Goal: Task Accomplishment & Management: Complete application form

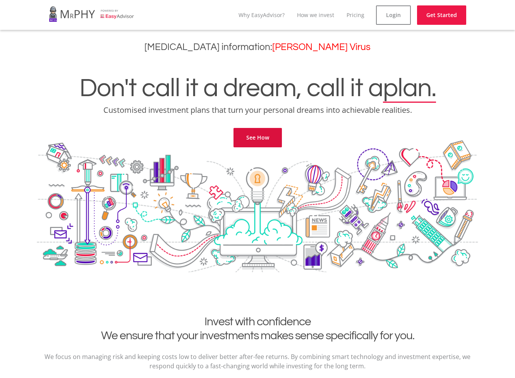
click at [262, 145] on link "See How" at bounding box center [258, 137] width 48 height 19
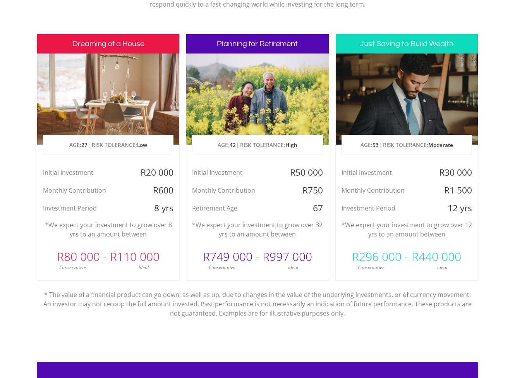
scroll to position [369, 0]
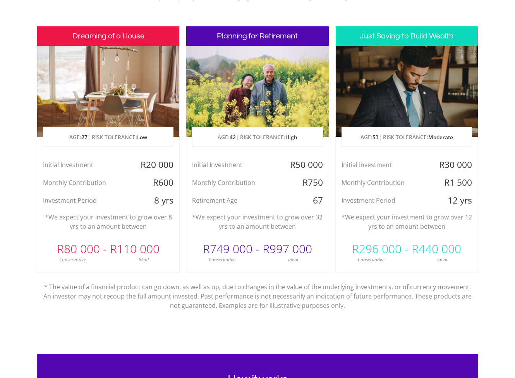
click at [101, 141] on p "AGE: 27 | RISK TOLERANCE: Low" at bounding box center [108, 137] width 130 height 19
click at [82, 139] on span "27" at bounding box center [84, 137] width 6 height 7
click at [120, 74] on div at bounding box center [108, 91] width 142 height 91
click at [122, 30] on h3 "Dreaming of a House" at bounding box center [108, 36] width 142 height 19
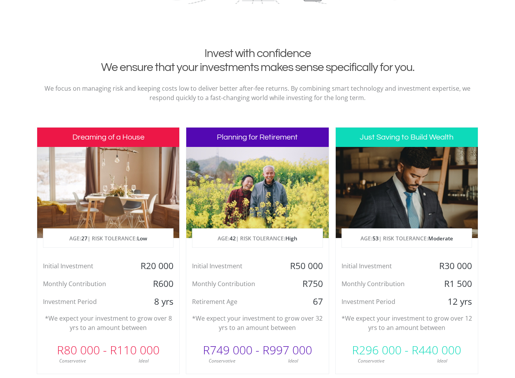
scroll to position [267, 0]
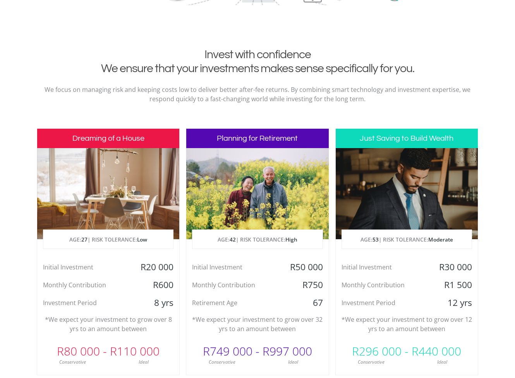
click at [136, 290] on div "R600" at bounding box center [155, 285] width 47 height 12
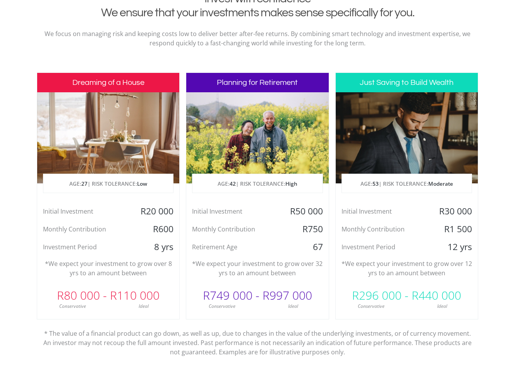
scroll to position [335, 0]
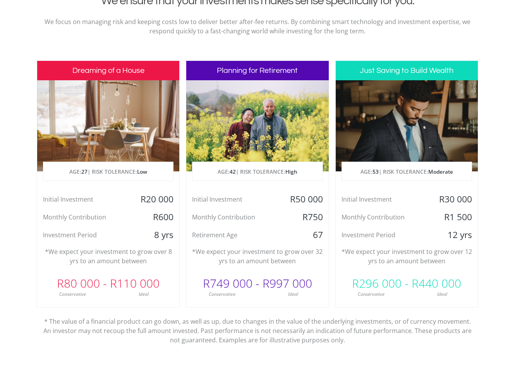
click at [114, 297] on div "Ideal" at bounding box center [143, 294] width 71 height 7
click at [114, 308] on p "* The value of a financial product can go down, as well as up, due to changes i…" at bounding box center [258, 325] width 430 height 37
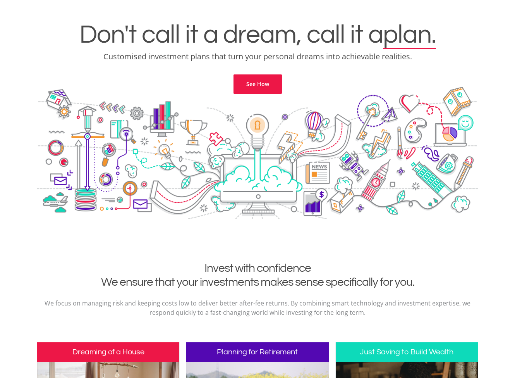
scroll to position [0, 0]
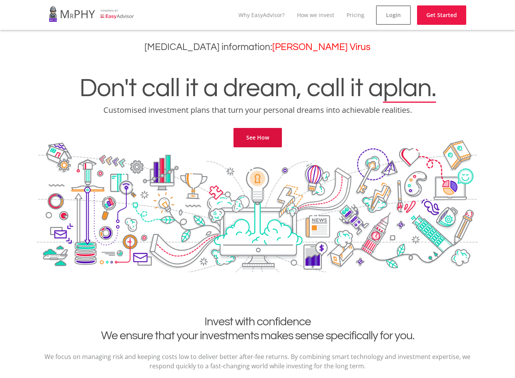
click at [255, 141] on link "See How" at bounding box center [258, 137] width 48 height 19
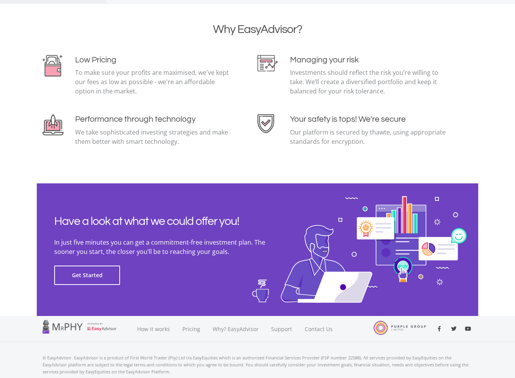
scroll to position [1660, 0]
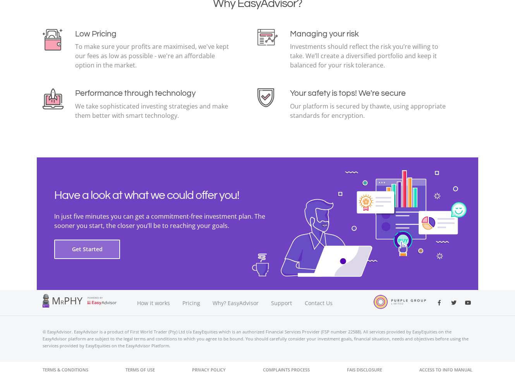
click at [90, 256] on button "Get Started" at bounding box center [87, 248] width 66 height 19
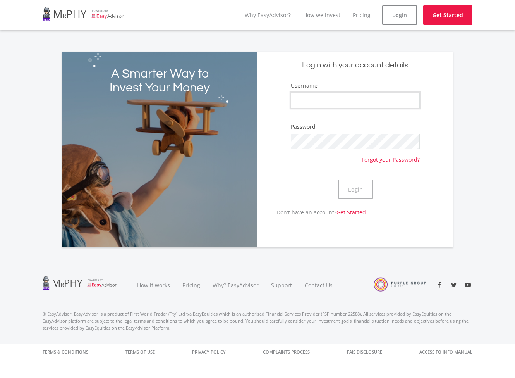
click at [348, 107] on input "Username" at bounding box center [355, 100] width 129 height 15
type input "Kereshni"
click at [355, 189] on button "Login" at bounding box center [355, 188] width 35 height 19
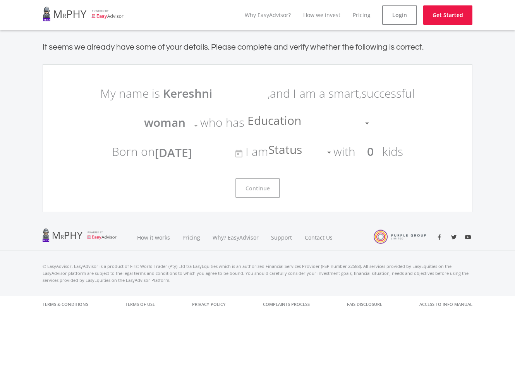
click at [284, 125] on span "Education" at bounding box center [276, 123] width 56 height 15
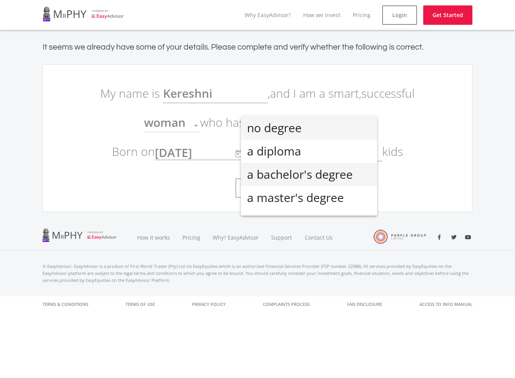
click at [271, 172] on span "a bachelor's degree" at bounding box center [309, 174] width 124 height 23
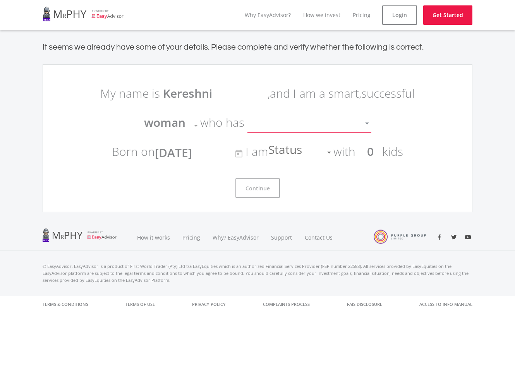
scroll to position [5, 0]
click at [304, 153] on span "Status" at bounding box center [286, 152] width 36 height 15
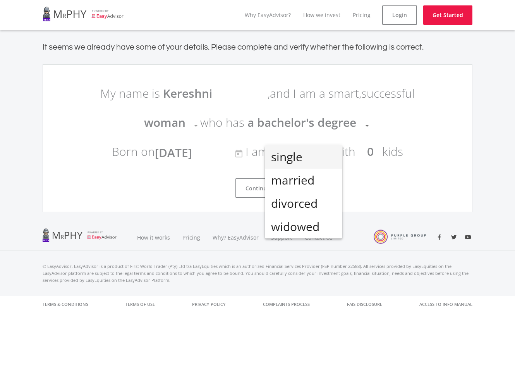
click at [306, 153] on span "single" at bounding box center [303, 156] width 65 height 23
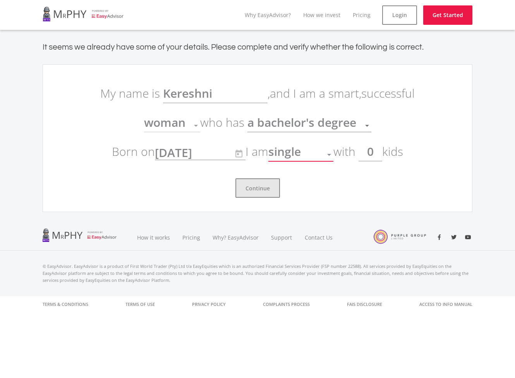
click at [265, 188] on button "Continue" at bounding box center [258, 187] width 45 height 19
click at [253, 190] on button "Continue" at bounding box center [258, 187] width 45 height 19
click at [261, 189] on button "Continue" at bounding box center [258, 187] width 45 height 19
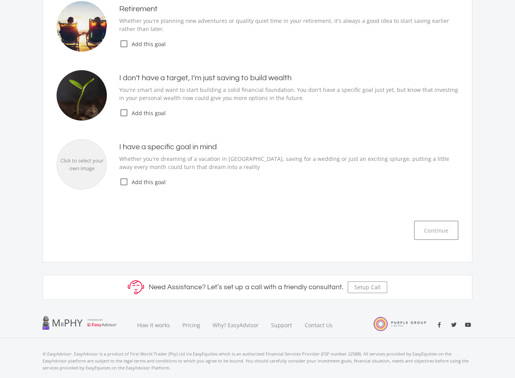
scroll to position [153, 0]
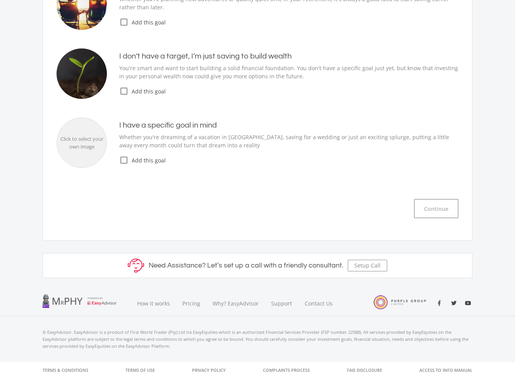
click at [127, 92] on icon "check_box_outline_blank" at bounding box center [123, 90] width 9 height 9
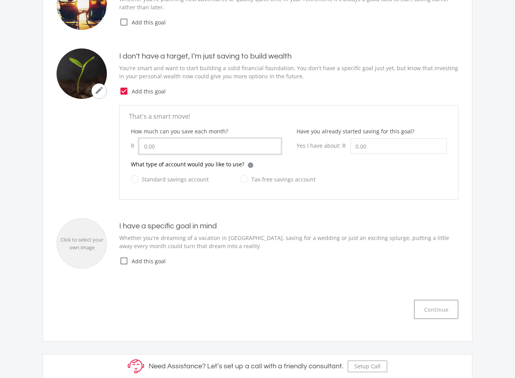
click at [159, 148] on input "How much can you save each month?" at bounding box center [210, 145] width 142 height 15
type input "1,500.00"
click at [368, 149] on input "Have you already started saving for this goal?" at bounding box center [399, 145] width 96 height 15
type input "3,000.00"
click at [134, 177] on label "Standard savings account" at bounding box center [170, 179] width 78 height 10
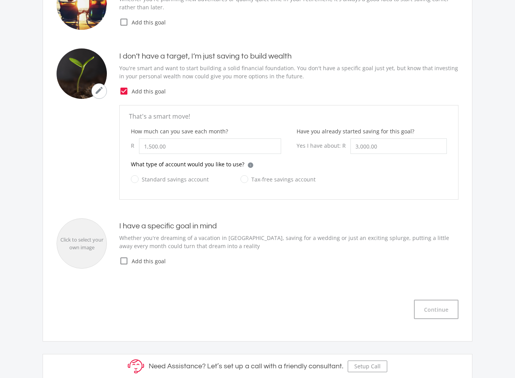
click at [134, 177] on input "Standard savings account" at bounding box center [162, 183] width 78 height 15
radio input "true"
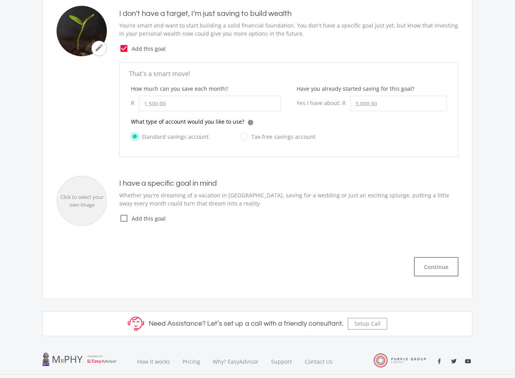
scroll to position [196, 0]
click at [124, 218] on icon "check_box_outline_blank" at bounding box center [123, 217] width 9 height 9
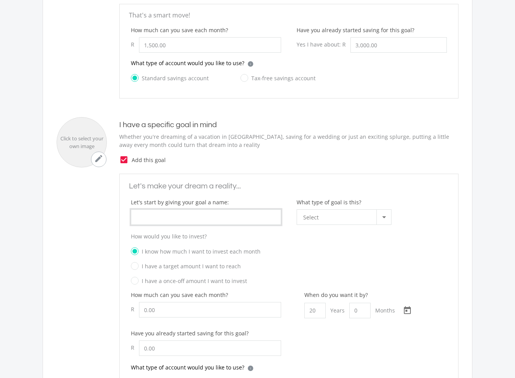
scroll to position [254, 0]
click at [201, 215] on input "What type of goal is this?" at bounding box center [206, 216] width 150 height 15
type input "W"
type input "Project W"
click at [323, 217] on div "Select" at bounding box center [339, 217] width 73 height 15
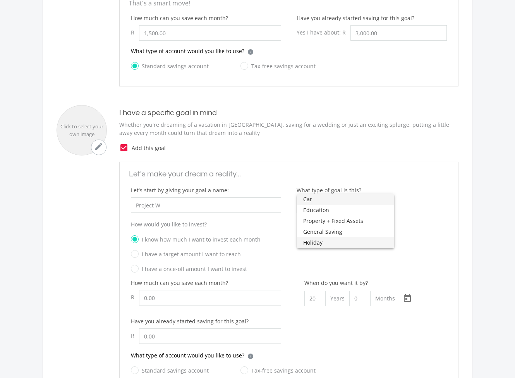
scroll to position [270, 0]
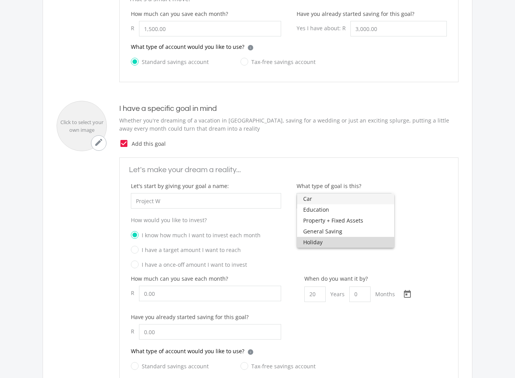
click at [349, 243] on span "Holiday" at bounding box center [345, 242] width 85 height 11
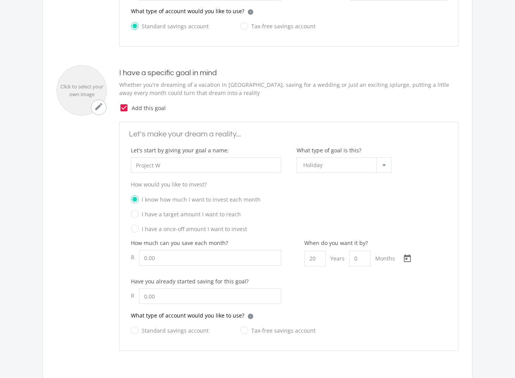
scroll to position [309, 0]
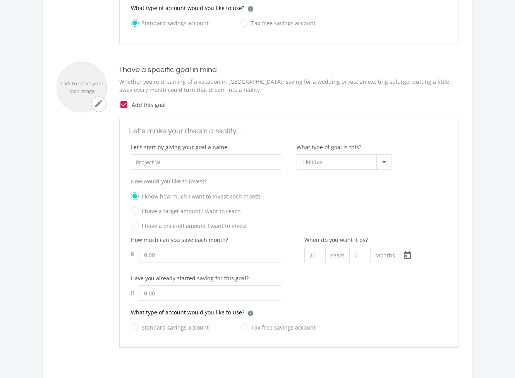
click at [193, 213] on label "I have a target amount I want to reach" at bounding box center [186, 211] width 110 height 10
click at [193, 213] on input "I have a target amount I want to reach" at bounding box center [281, 214] width 316 height 12
radio input "true"
radio input "false"
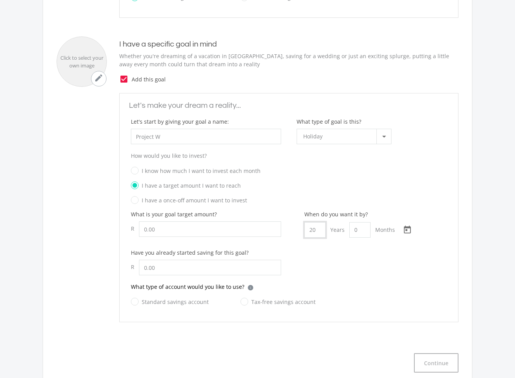
scroll to position [335, 0]
click at [313, 227] on input "20" at bounding box center [314, 229] width 21 height 15
type input "5"
click at [152, 229] on input "How much can you save each month?" at bounding box center [210, 228] width 142 height 15
click at [151, 230] on input "10000" at bounding box center [210, 228] width 142 height 15
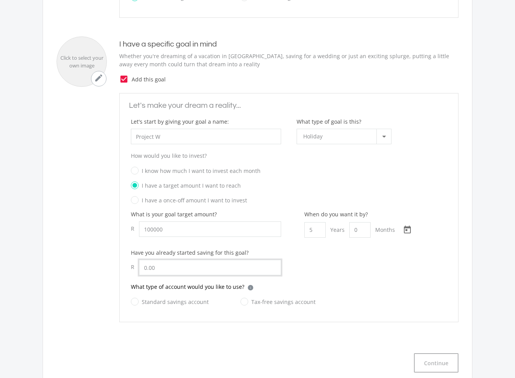
type input "100,000.00"
click at [165, 266] on input "text" at bounding box center [210, 267] width 142 height 15
type input "1,000.00"
click at [242, 299] on label "Tax-free savings account" at bounding box center [278, 302] width 75 height 10
click at [242, 299] on input "Tax-free savings account" at bounding box center [270, 305] width 75 height 15
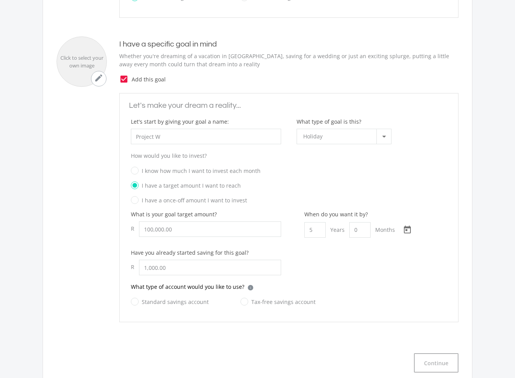
radio input "true"
click at [440, 365] on button "Continue" at bounding box center [436, 362] width 45 height 19
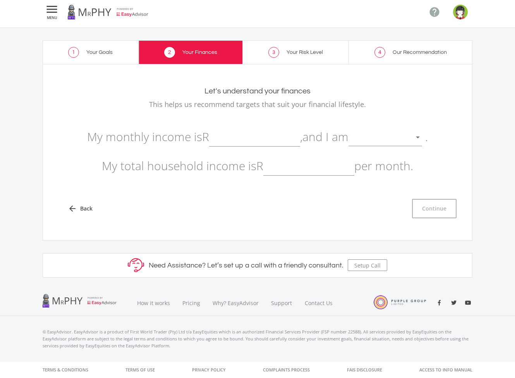
click at [287, 140] on input "text" at bounding box center [254, 136] width 91 height 19
type input "10,000.00"
click at [396, 138] on div at bounding box center [380, 137] width 62 height 15
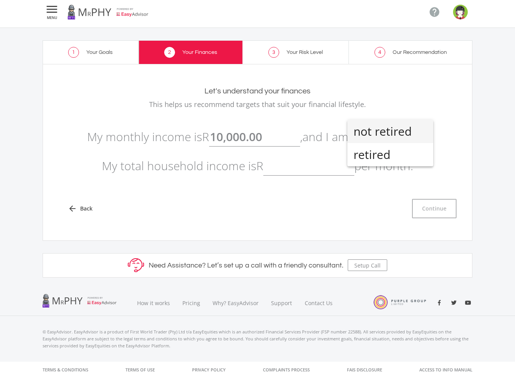
click at [396, 137] on span "not retired" at bounding box center [391, 131] width 74 height 23
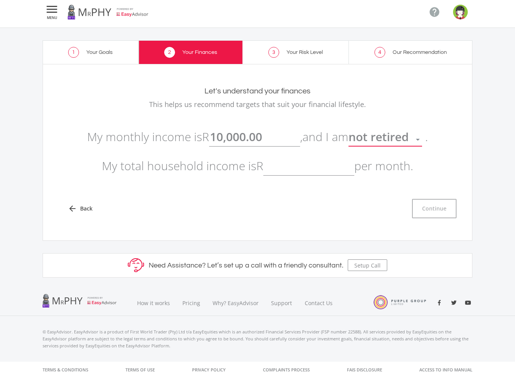
click at [309, 165] on input "text" at bounding box center [308, 165] width 91 height 19
type input "10,000.00"
click at [433, 214] on button "Continue" at bounding box center [434, 208] width 45 height 19
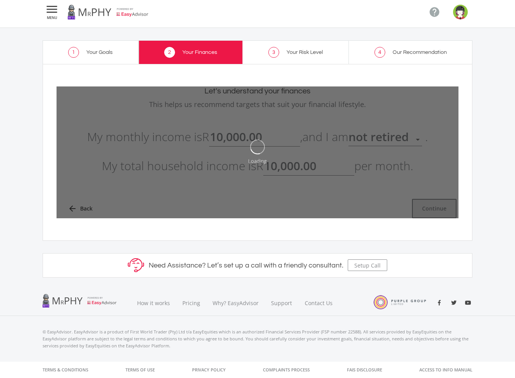
type input "10000"
type input "10,000.00"
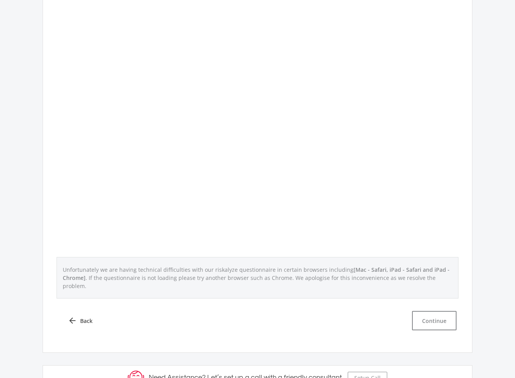
scroll to position [297, 0]
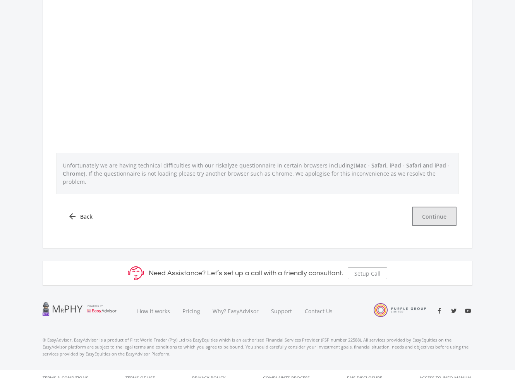
click at [439, 210] on button "Continue" at bounding box center [434, 215] width 45 height 19
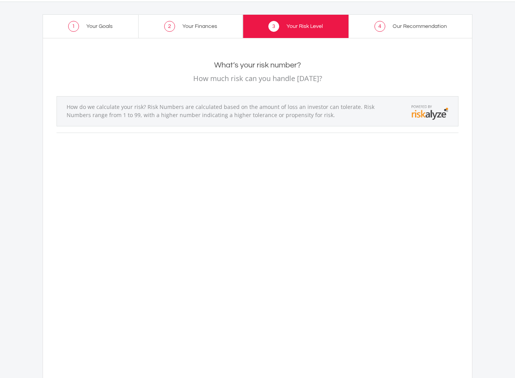
scroll to position [0, 0]
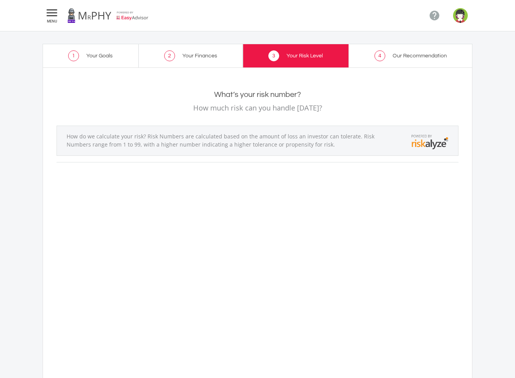
click at [196, 55] on span "Your Finances" at bounding box center [199, 55] width 35 height 5
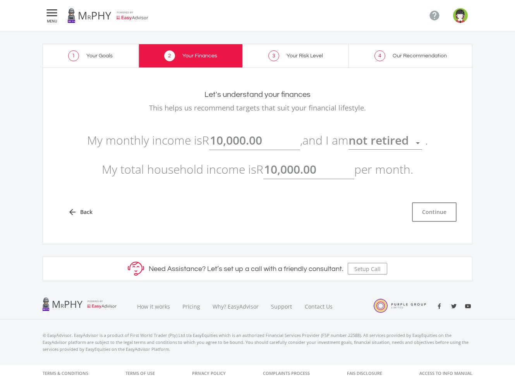
click at [286, 56] on link "3 Your Risk Level" at bounding box center [296, 56] width 106 height 24
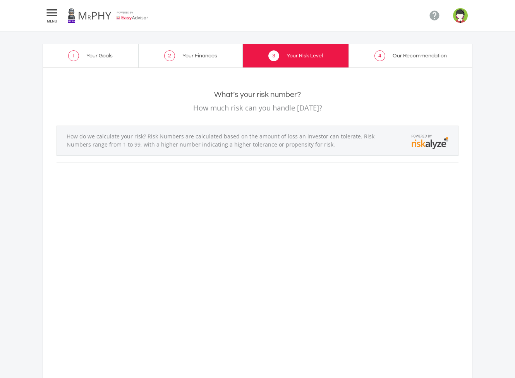
click at [169, 148] on div "How do we calculate your risk? Risk Numbers are calculated based on the amount …" at bounding box center [224, 140] width 331 height 17
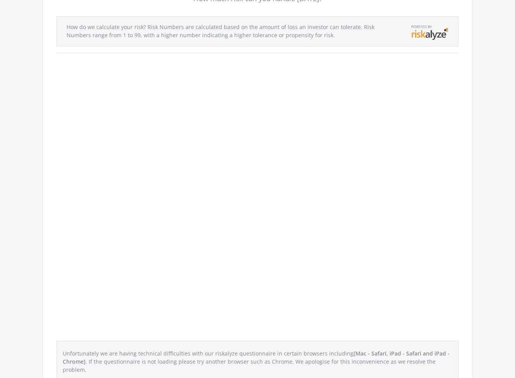
scroll to position [297, 0]
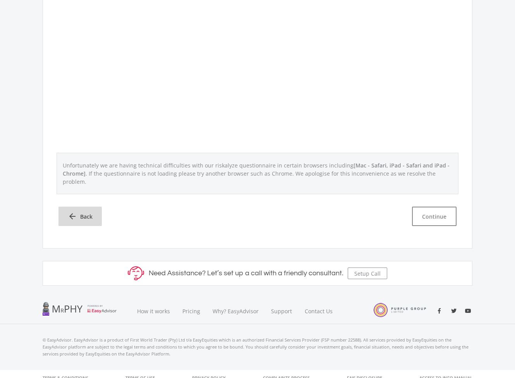
click at [87, 212] on span "Back" at bounding box center [86, 216] width 12 height 8
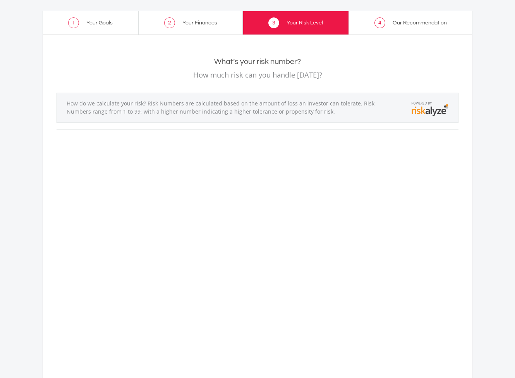
scroll to position [0, 0]
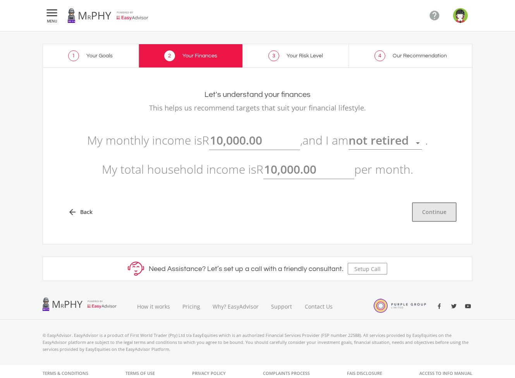
click at [439, 204] on button "Continue" at bounding box center [434, 211] width 45 height 19
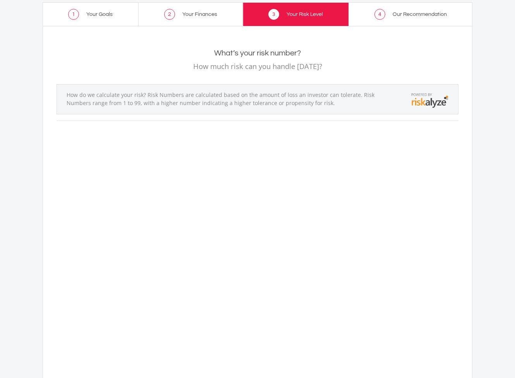
scroll to position [37, 0]
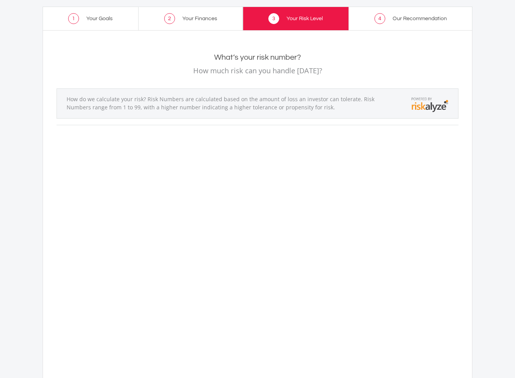
click at [305, 75] on p "How much risk can you handle [DATE]?" at bounding box center [258, 70] width 402 height 11
click at [320, 72] on p "How much risk can you handle [DATE]?" at bounding box center [258, 70] width 402 height 11
click at [265, 41] on div "What’s your risk number? How much risk can you handle in six months? How do we …" at bounding box center [258, 270] width 414 height 458
click at [265, 56] on h2 "What’s your risk number?" at bounding box center [258, 57] width 402 height 9
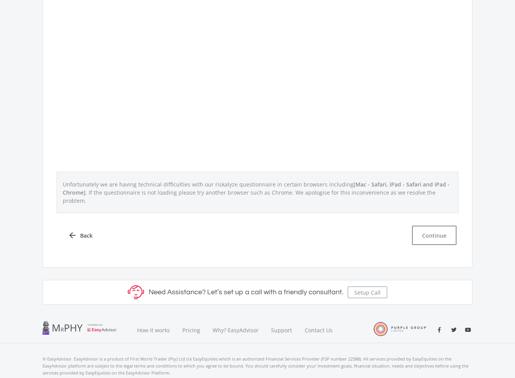
scroll to position [278, 0]
click at [421, 225] on button "Continue" at bounding box center [434, 234] width 45 height 19
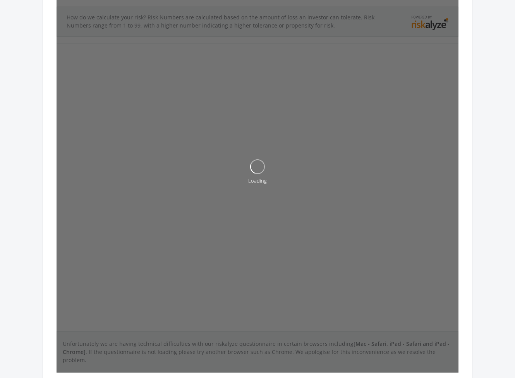
scroll to position [0, 0]
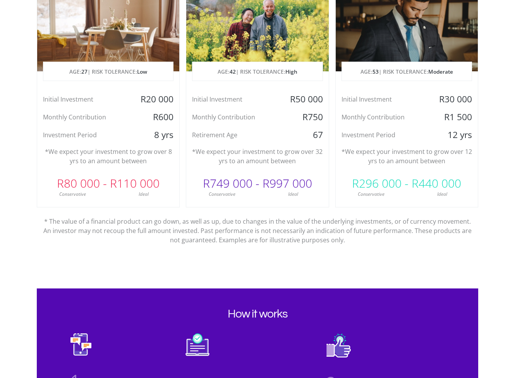
scroll to position [455, 0]
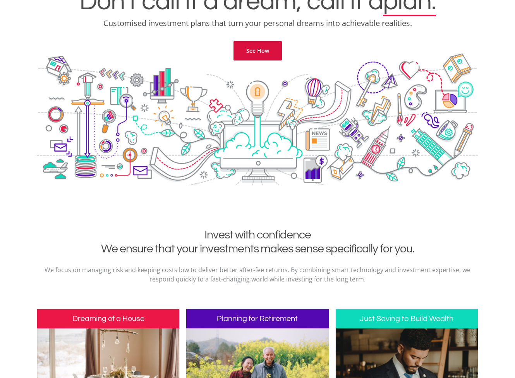
click at [270, 53] on link "See How" at bounding box center [258, 50] width 48 height 19
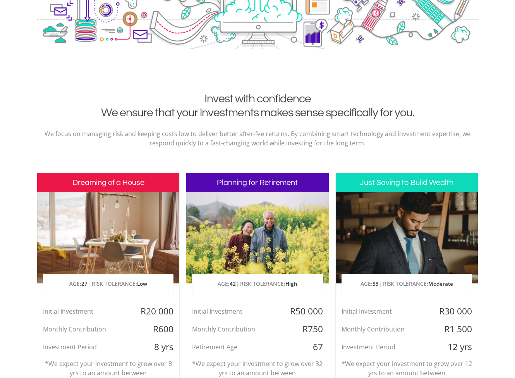
scroll to position [0, 0]
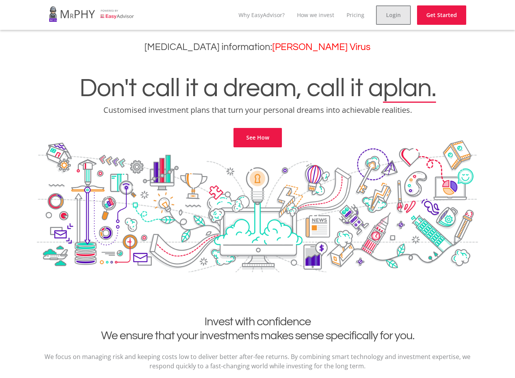
click at [392, 19] on link "Login" at bounding box center [393, 14] width 35 height 19
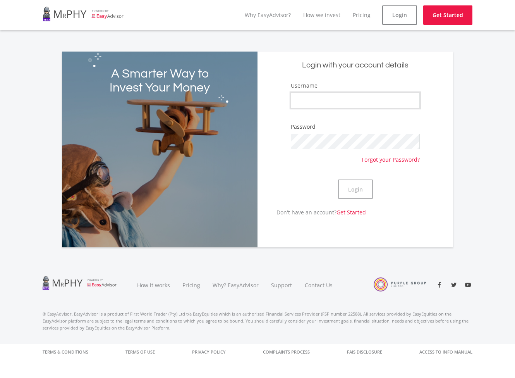
click at [369, 104] on input "Username" at bounding box center [355, 100] width 129 height 15
type input "Kereshni"
click at [355, 189] on button "Login" at bounding box center [355, 188] width 35 height 19
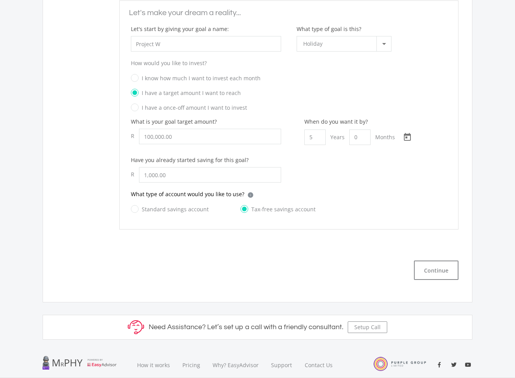
scroll to position [429, 0]
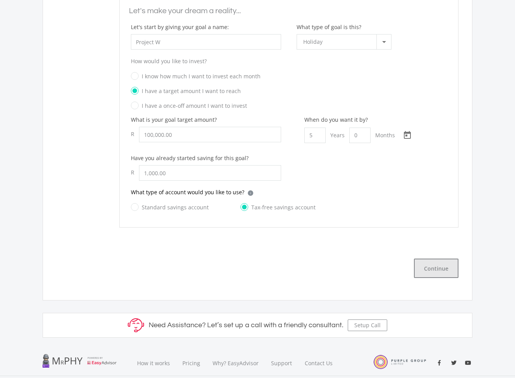
click at [434, 266] on button "Continue" at bounding box center [436, 268] width 45 height 19
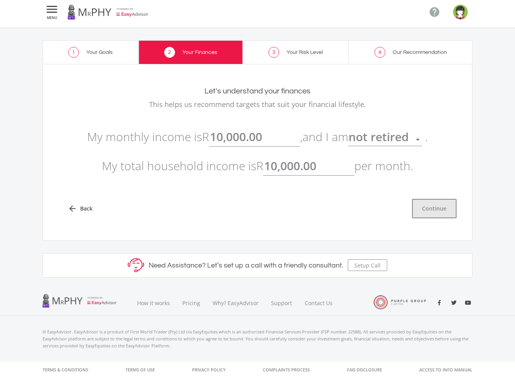
click at [442, 206] on button "Continue" at bounding box center [434, 208] width 45 height 19
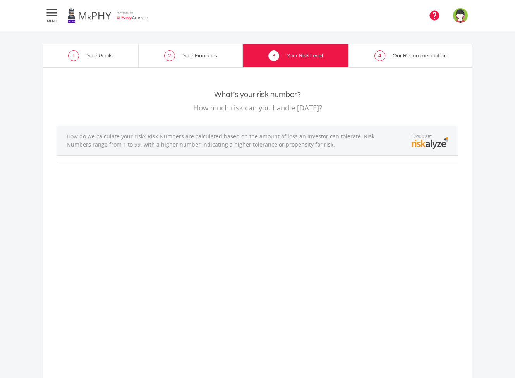
click at [433, 17] on icon "" at bounding box center [435, 16] width 12 height 12
